Goal: Task Accomplishment & Management: Use online tool/utility

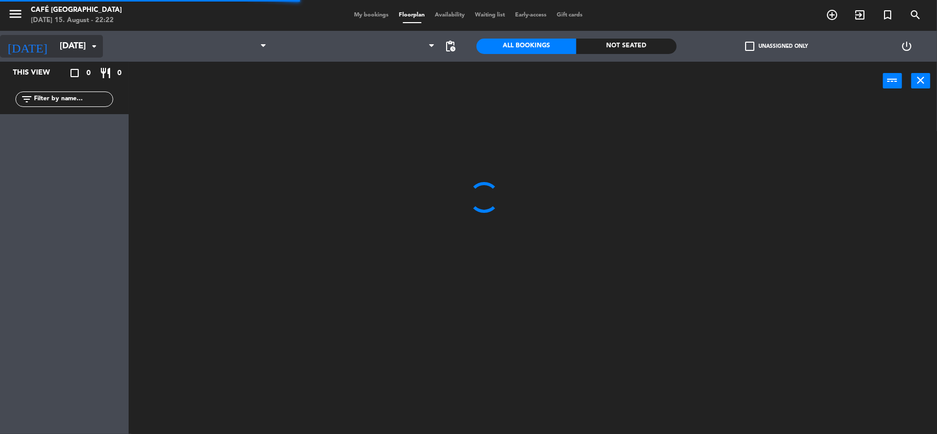
click at [77, 49] on input "[DATE]" at bounding box center [110, 47] width 111 height 20
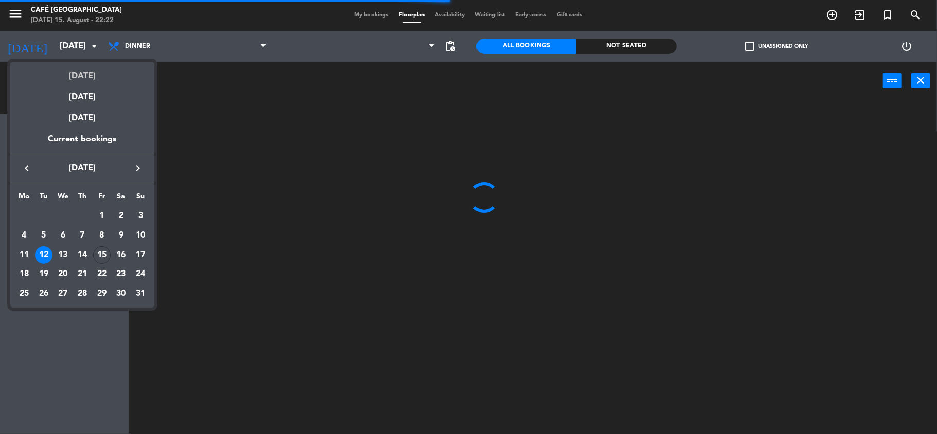
click at [97, 65] on div "[DATE]" at bounding box center [82, 72] width 144 height 21
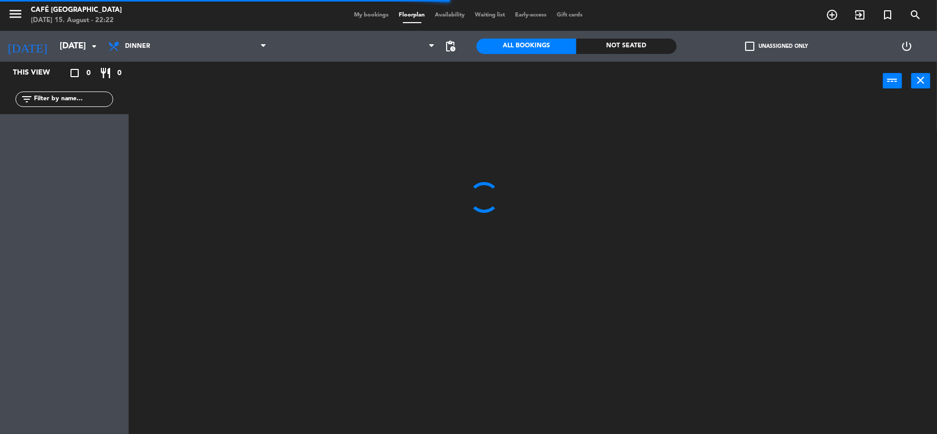
type input "[DATE]"
click at [352, 11] on div "My bookings Floorplan Availability Waiting list Early-access Gift cards" at bounding box center [468, 15] width 239 height 9
click at [355, 11] on div "My bookings Floorplan Availability Waiting list Early-access Gift cards" at bounding box center [468, 15] width 239 height 9
click at [357, 13] on span "My bookings" at bounding box center [371, 15] width 45 height 6
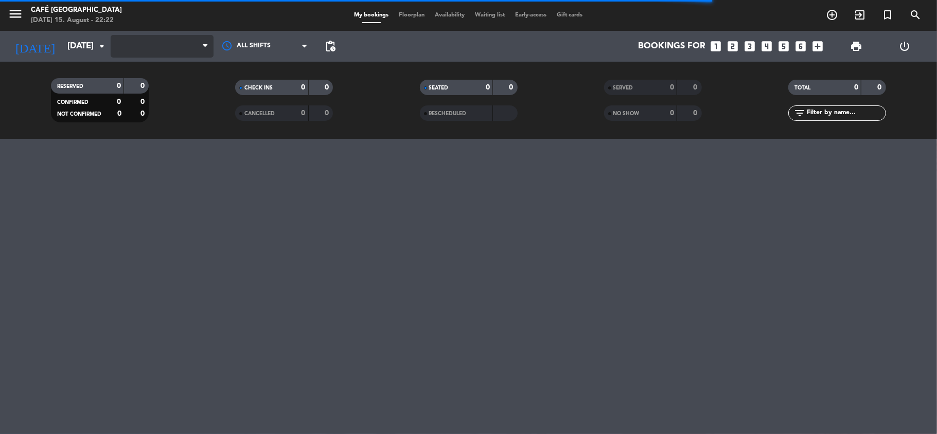
click at [184, 40] on span at bounding box center [162, 46] width 103 height 23
click at [161, 45] on span "Dinner" at bounding box center [162, 46] width 103 height 23
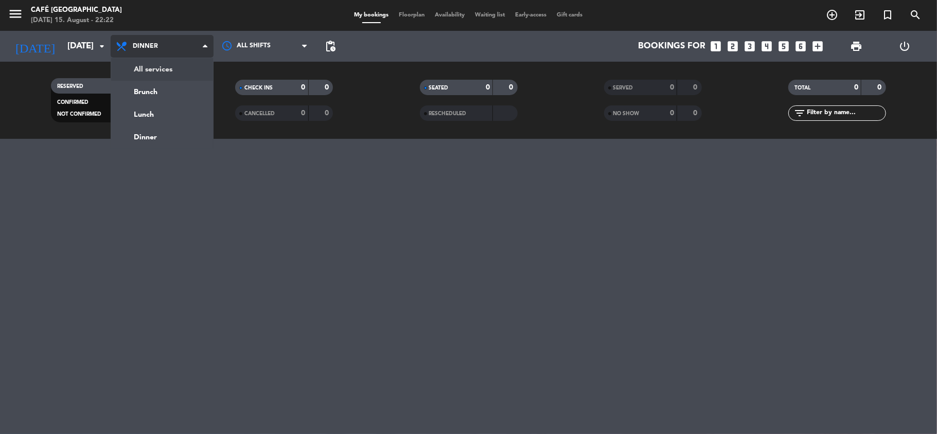
click at [179, 62] on div "menu Café Museo Larco [DATE] 15. August - 22:22 My bookings Floorplan Availabil…" at bounding box center [468, 69] width 937 height 139
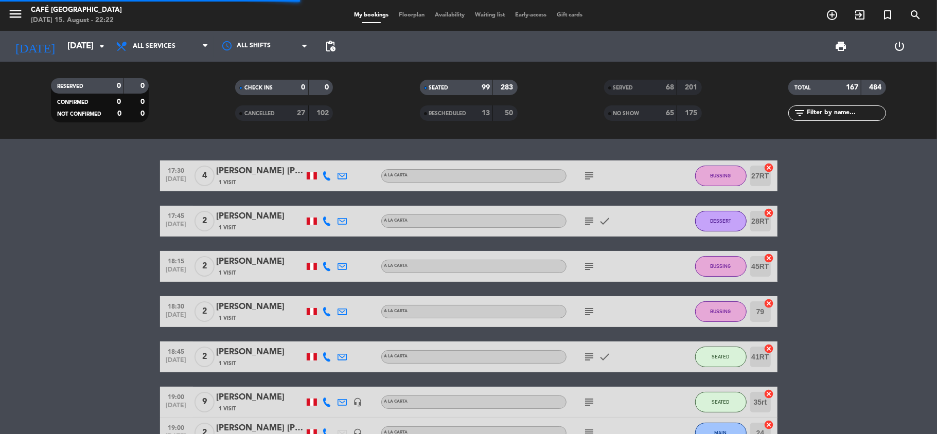
click at [833, 47] on span "print" at bounding box center [841, 46] width 21 height 21
click at [840, 47] on span "print" at bounding box center [841, 46] width 12 height 12
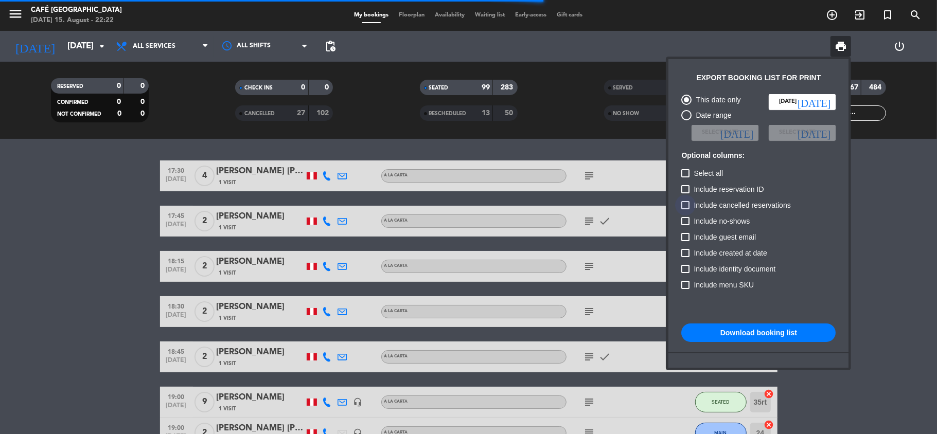
click at [710, 204] on span "Include cancelled reservations" at bounding box center [742, 205] width 97 height 12
click at [685, 209] on input "Include cancelled reservations" at bounding box center [685, 209] width 1 height 1
click at [714, 211] on span "Include cancelled reservations" at bounding box center [742, 205] width 97 height 12
click at [685, 210] on input "Include cancelled reservations" at bounding box center [685, 209] width 1 height 1
checkbox input "false"
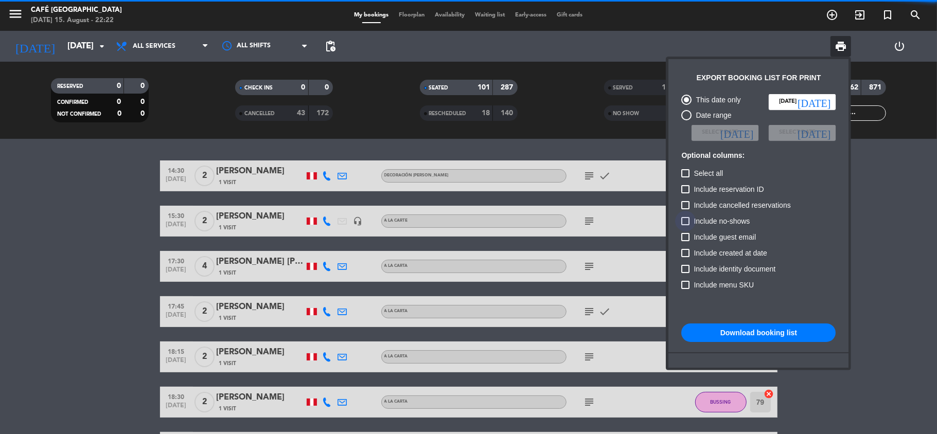
click at [717, 219] on span "Include no-shows" at bounding box center [722, 221] width 56 height 12
click at [685, 225] on input "Include no-shows" at bounding box center [685, 225] width 1 height 1
checkbox input "true"
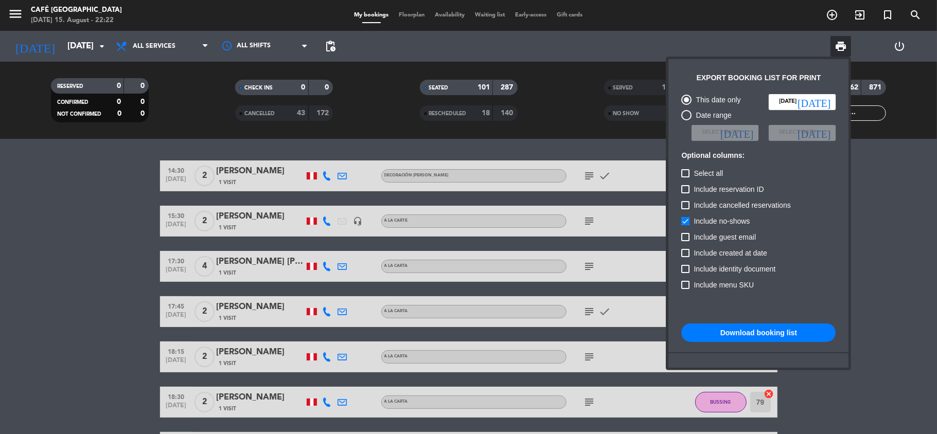
click at [723, 206] on span "Include cancelled reservations" at bounding box center [742, 205] width 97 height 12
click at [685, 209] on input "Include cancelled reservations" at bounding box center [685, 209] width 1 height 1
checkbox input "true"
click at [754, 323] on div "This date only [DATE] [DATE] Date range Select date [DATE] Select date [DATE] O…" at bounding box center [758, 256] width 165 height 334
click at [754, 326] on button "Download booking list" at bounding box center [758, 333] width 154 height 19
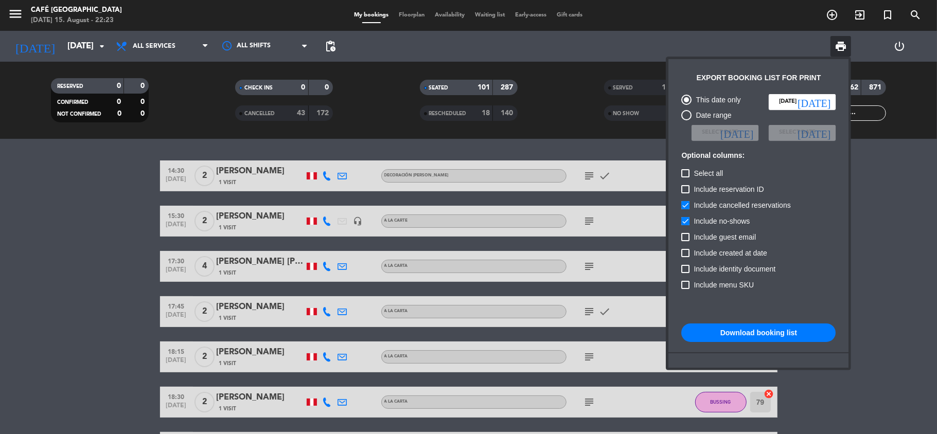
click at [750, 326] on button "Download booking list" at bounding box center [758, 333] width 154 height 19
